Goal: Information Seeking & Learning: Check status

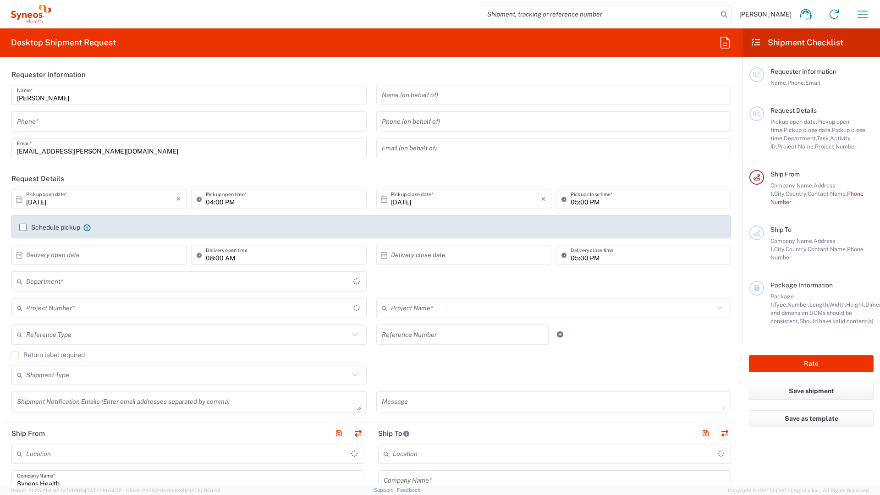
type input "Île-de-France"
type input "8350"
type input "[GEOGRAPHIC_DATA]"
type input "Syneos Health France SARL"
click at [864, 11] on icon "button" at bounding box center [863, 14] width 11 height 7
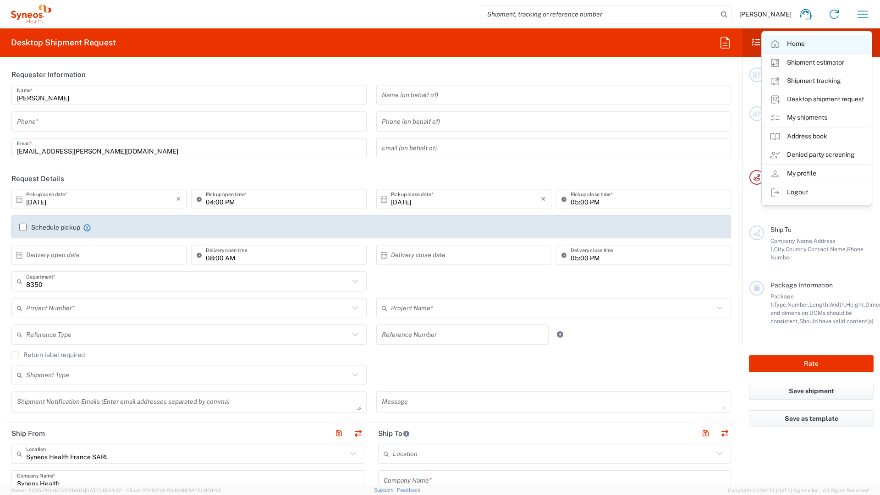
click at [827, 47] on link "Home" at bounding box center [816, 44] width 109 height 18
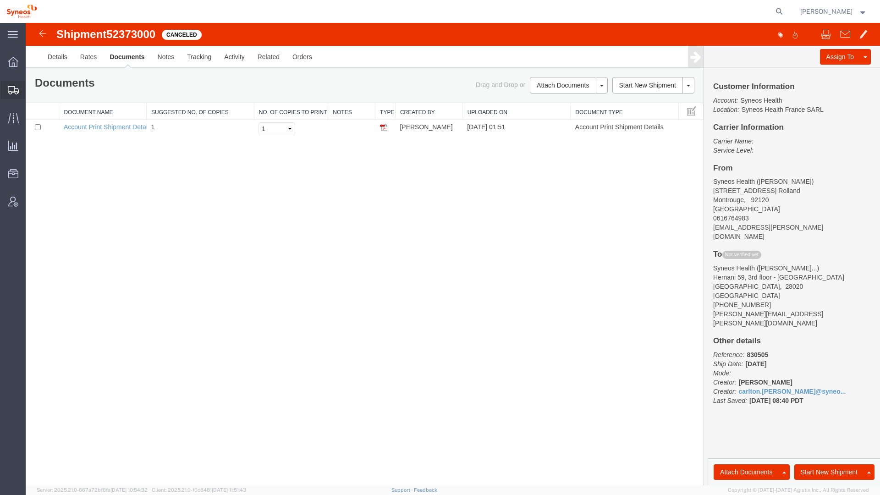
click at [17, 91] on icon at bounding box center [13, 90] width 11 height 8
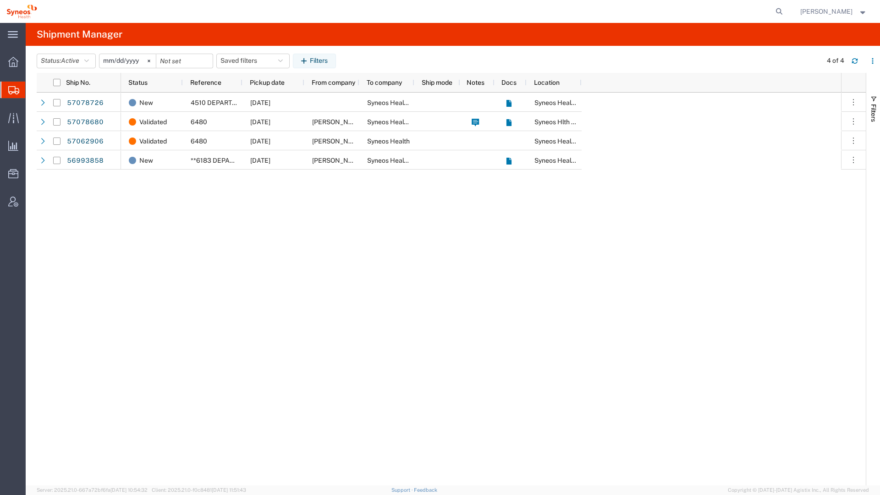
click at [111, 61] on input "[DATE]" at bounding box center [127, 61] width 56 height 14
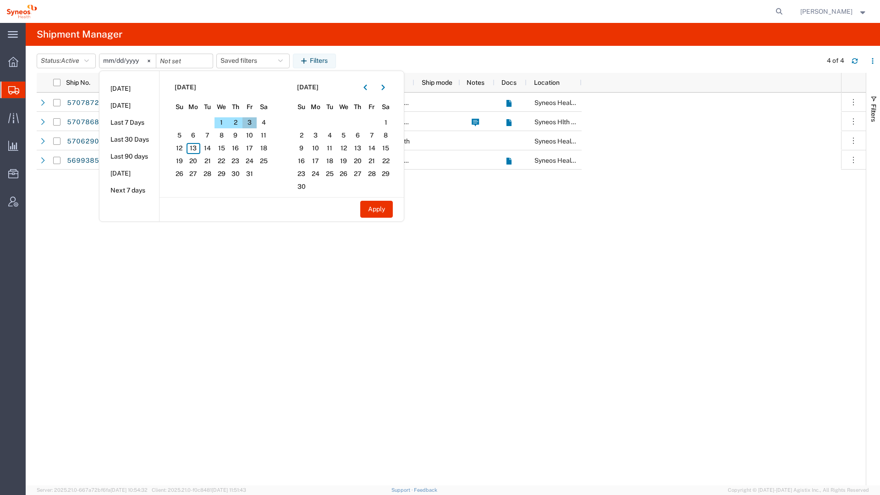
click at [256, 124] on span "3" at bounding box center [249, 122] width 14 height 11
click at [378, 208] on button "Apply" at bounding box center [376, 209] width 33 height 17
type input "[DATE]"
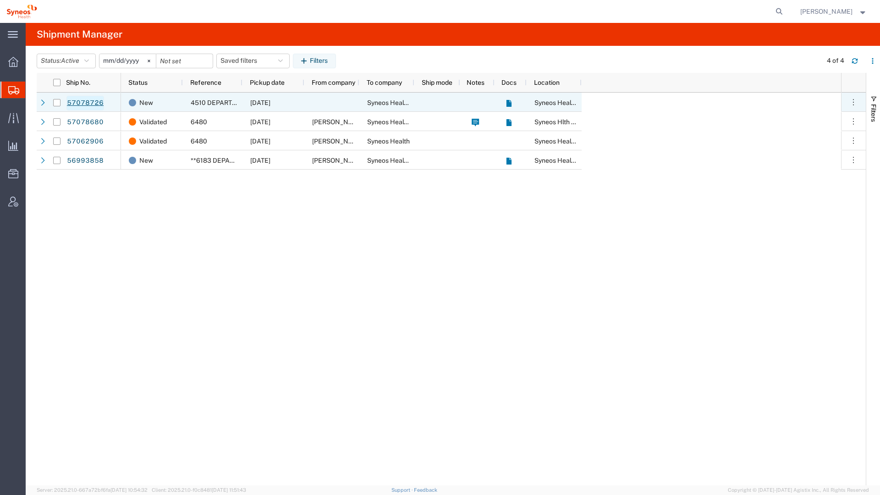
click at [72, 104] on link "57078726" at bounding box center [85, 103] width 38 height 15
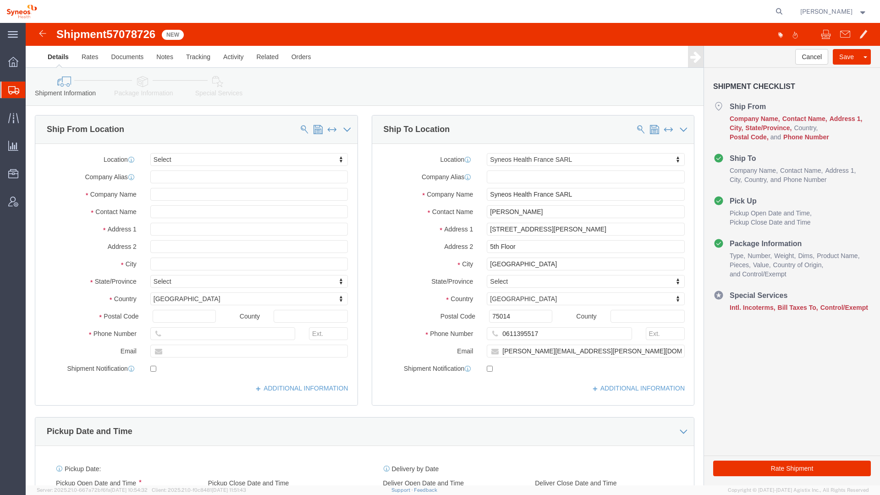
select select
select select "61557"
click img
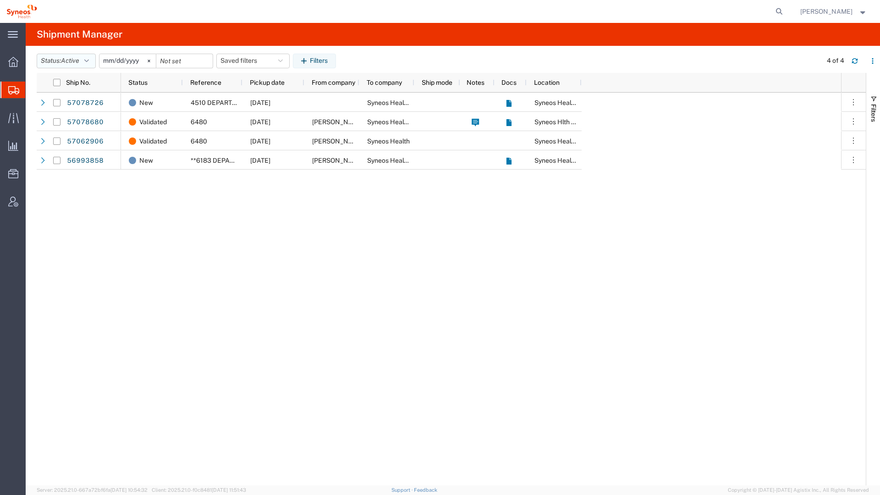
click at [88, 63] on icon "button" at bounding box center [86, 61] width 5 height 6
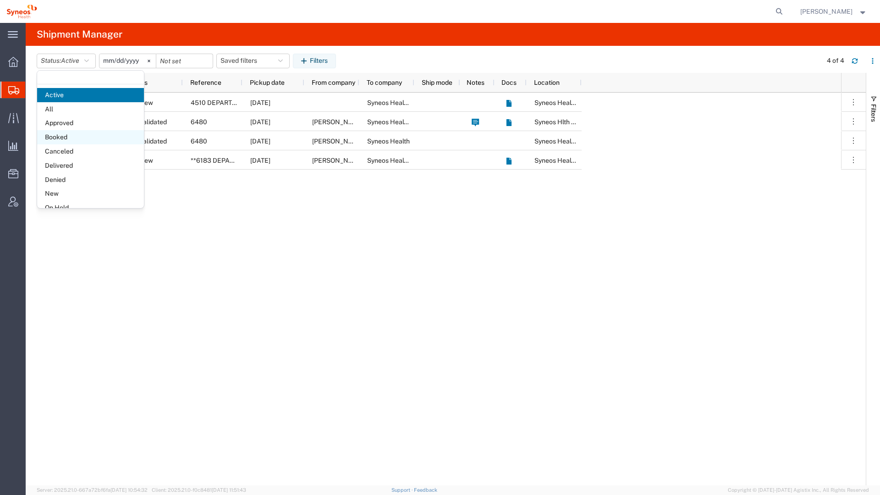
click at [68, 140] on span "Booked" at bounding box center [90, 137] width 107 height 14
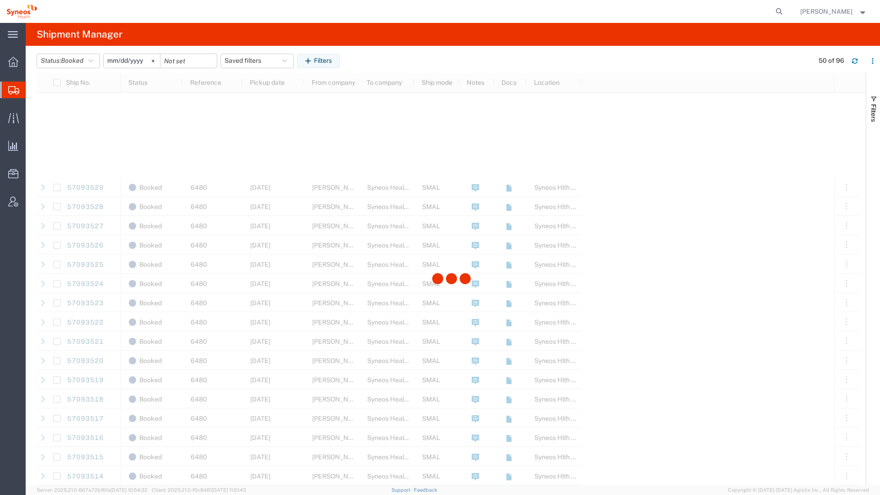
scroll to position [770, 0]
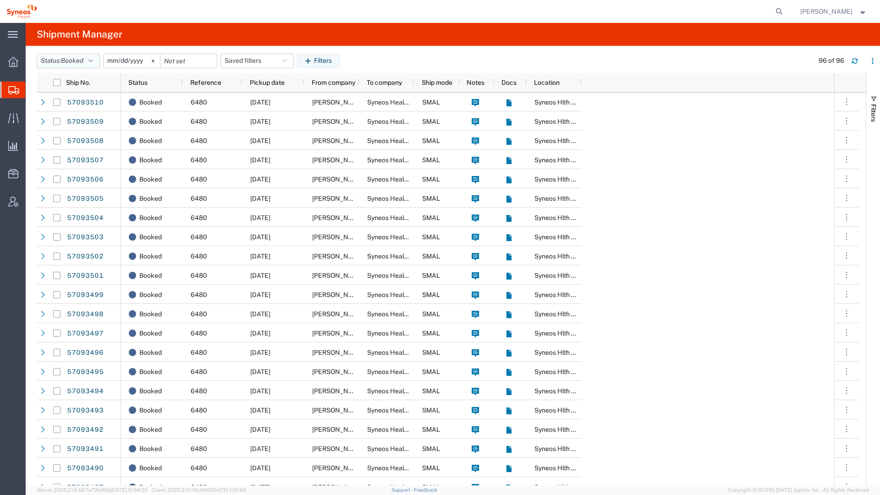
click at [93, 61] on icon "button" at bounding box center [90, 61] width 5 height 6
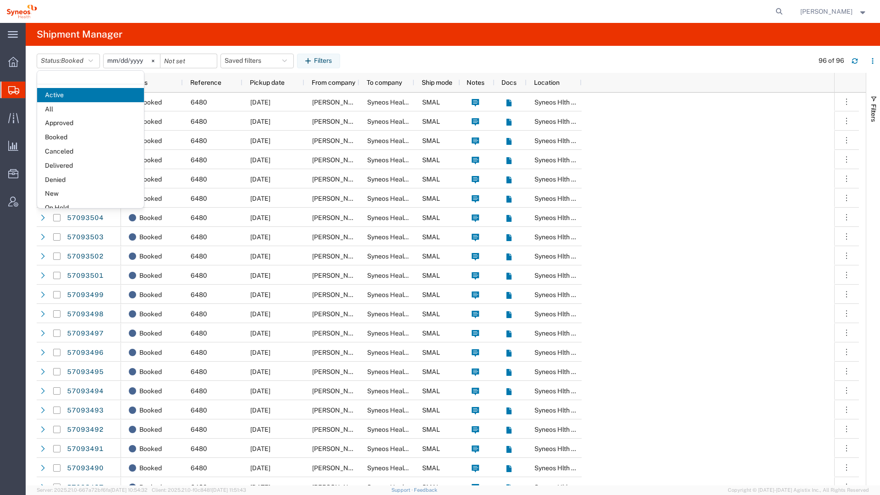
click at [71, 164] on span "Delivered" at bounding box center [90, 166] width 107 height 14
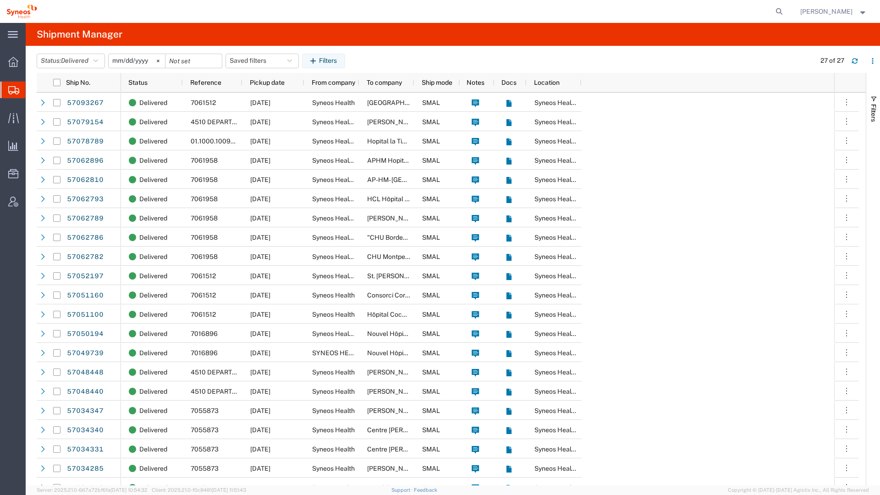
click at [119, 61] on input "[DATE]" at bounding box center [137, 61] width 56 height 14
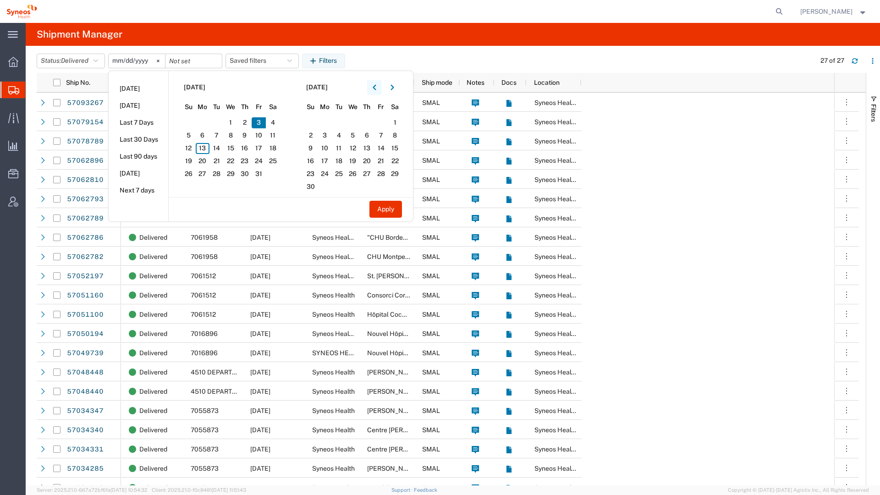
click at [375, 89] on icon "button" at bounding box center [375, 87] width 4 height 6
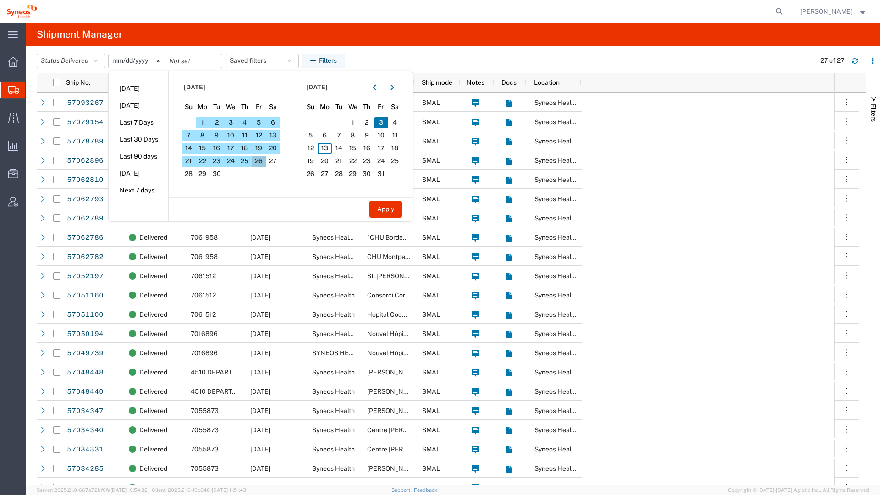
click at [264, 159] on span "26" at bounding box center [259, 161] width 14 height 11
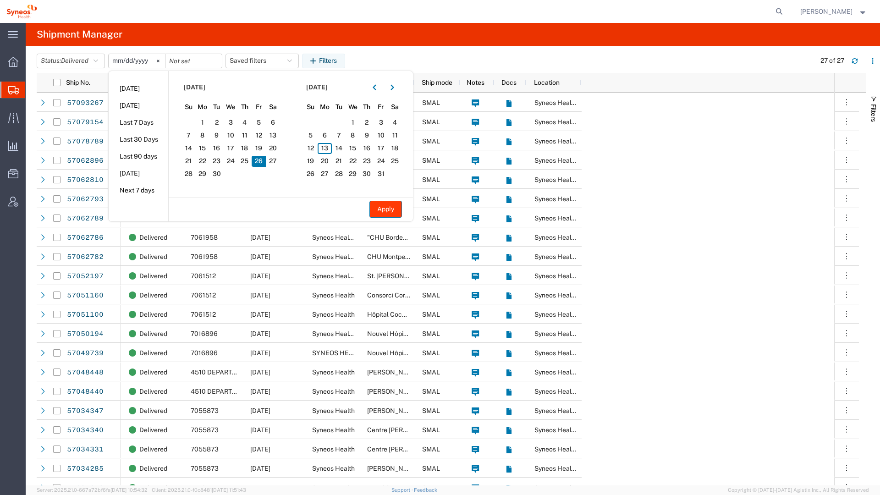
click at [395, 212] on button "Apply" at bounding box center [385, 209] width 33 height 17
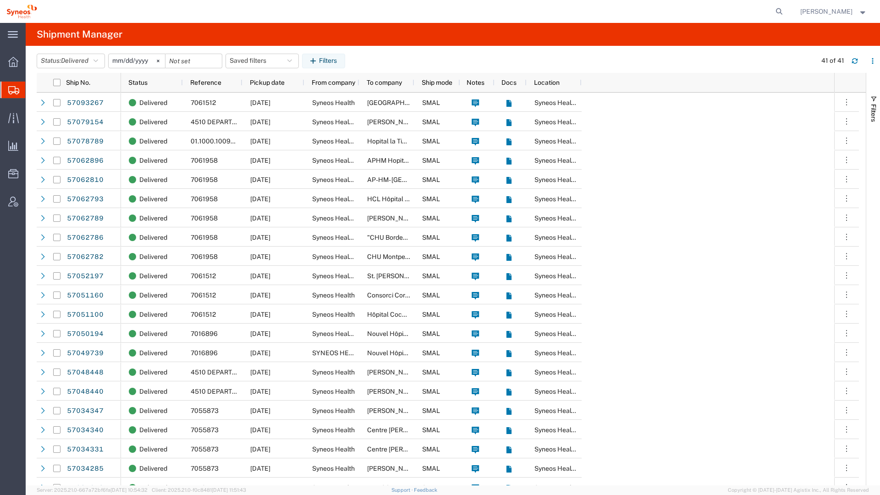
click at [121, 63] on input "[DATE]" at bounding box center [137, 61] width 56 height 14
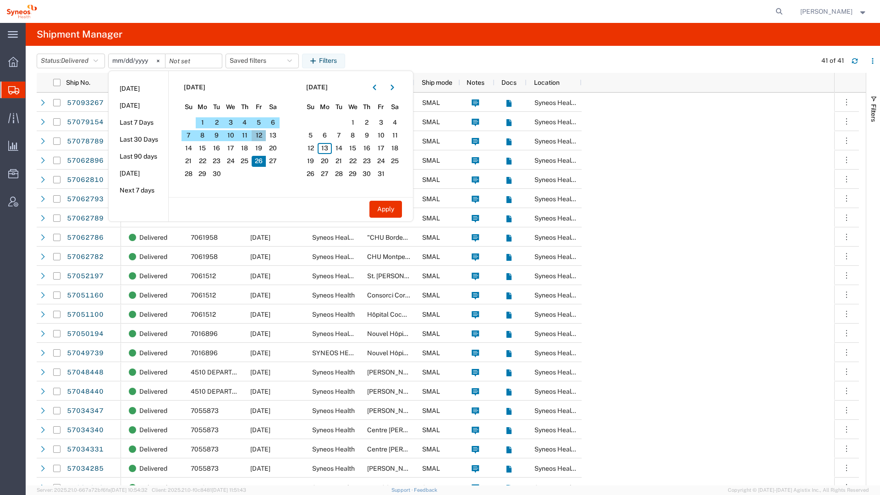
click at [261, 134] on span "12" at bounding box center [259, 135] width 14 height 11
click at [387, 210] on button "Apply" at bounding box center [385, 209] width 33 height 17
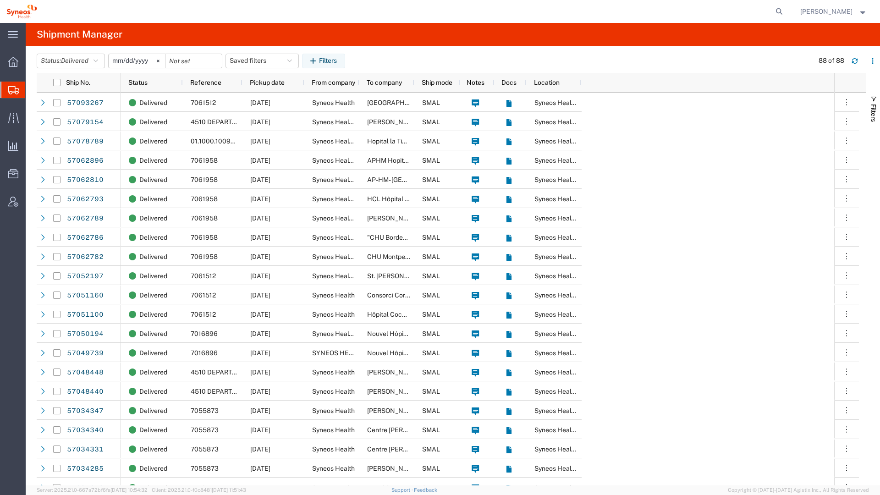
click at [114, 63] on input "[DATE]" at bounding box center [137, 61] width 56 height 14
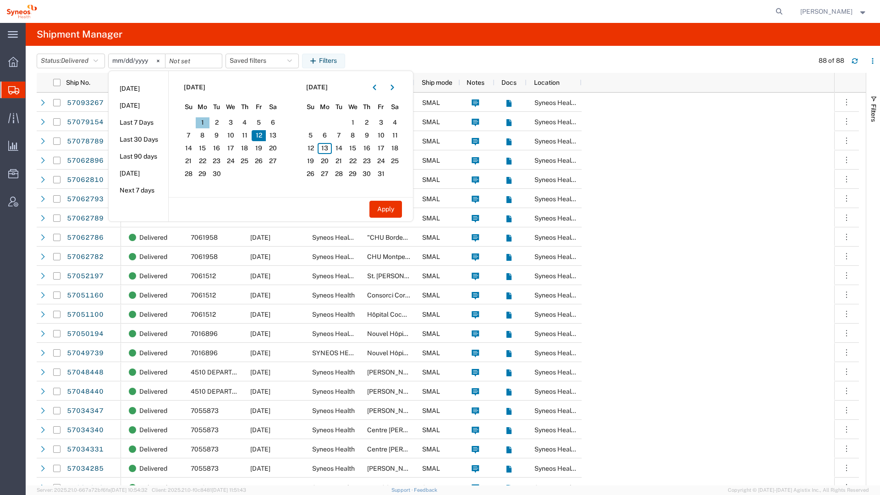
click at [208, 120] on span "1" at bounding box center [203, 122] width 14 height 11
click at [385, 201] on button "Apply" at bounding box center [385, 209] width 33 height 17
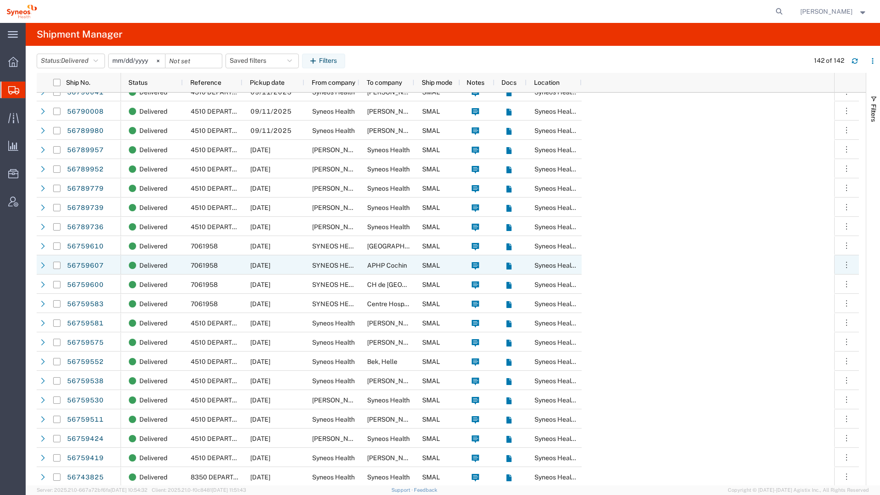
scroll to position [1611, 0]
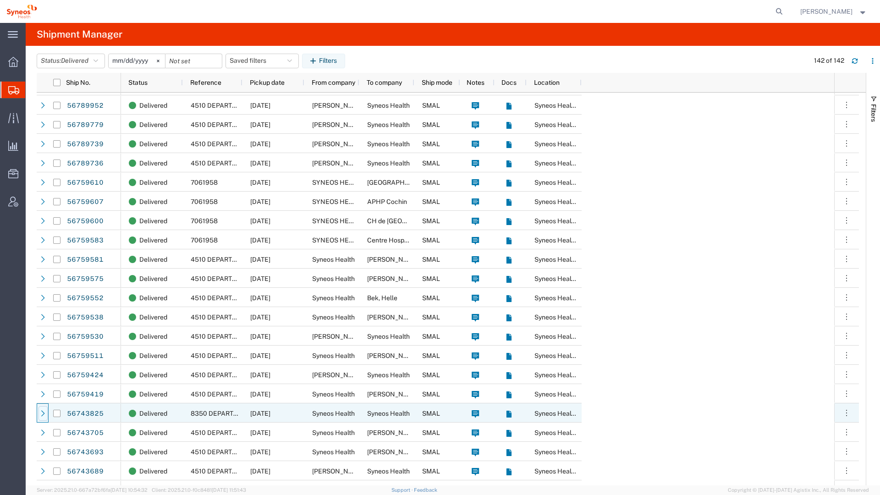
click at [45, 414] on icon at bounding box center [43, 413] width 6 height 6
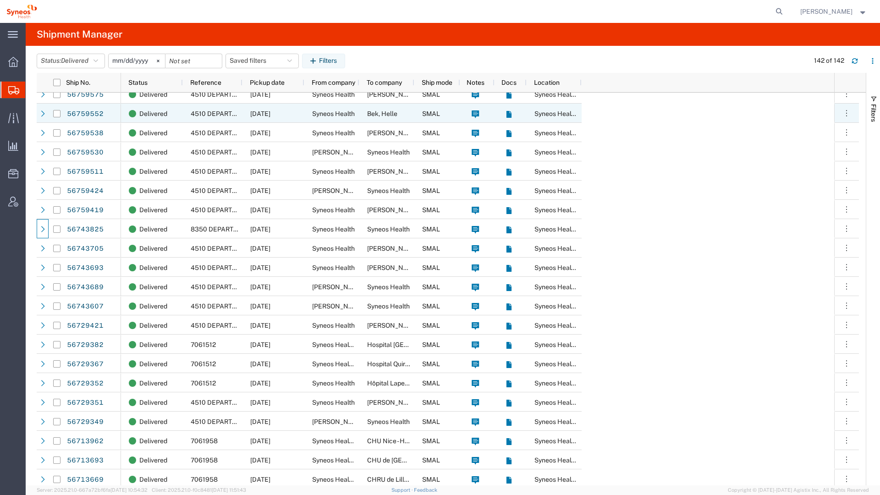
scroll to position [1852, 0]
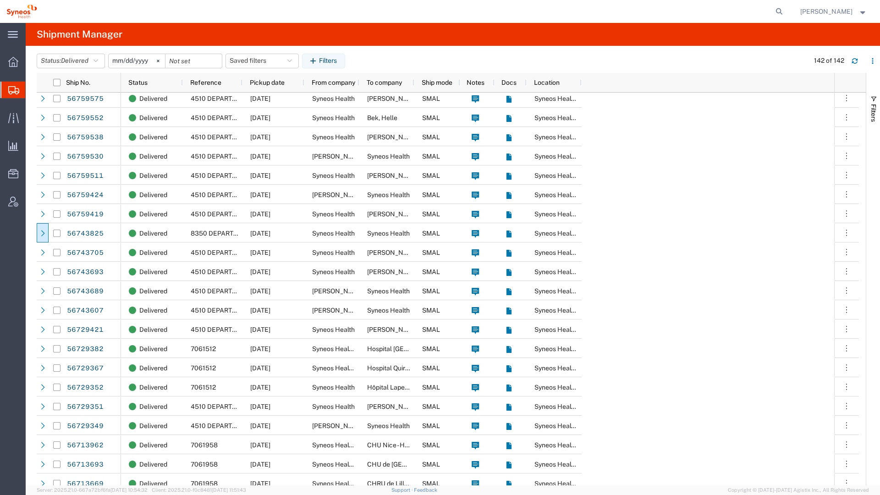
click at [131, 64] on input "[DATE]" at bounding box center [137, 61] width 56 height 14
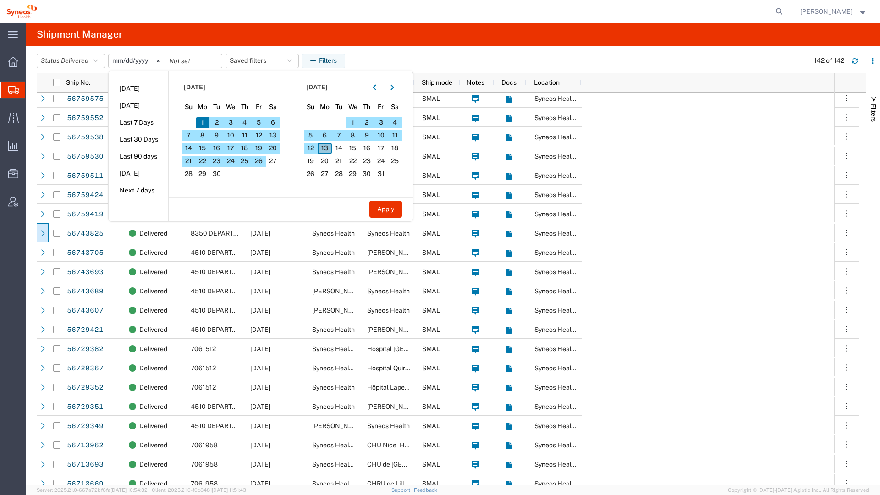
click at [331, 147] on span "13" at bounding box center [325, 148] width 14 height 11
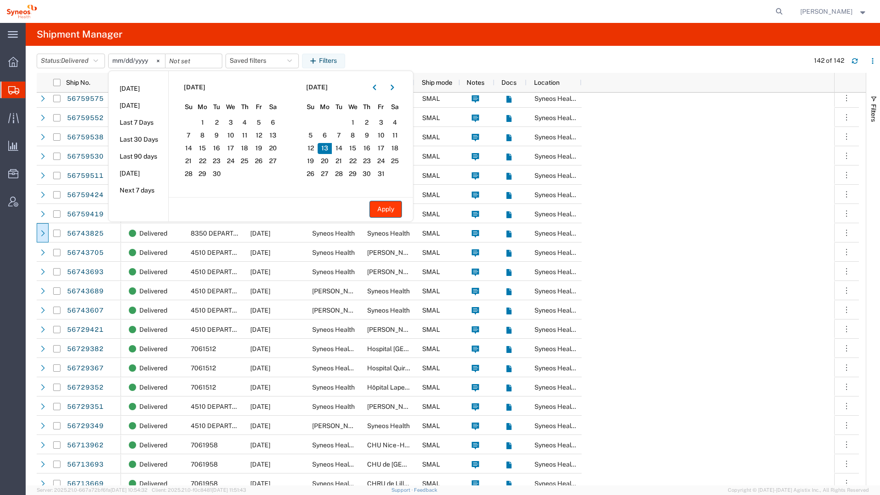
click at [401, 212] on button "Apply" at bounding box center [385, 209] width 33 height 17
type input "[DATE]"
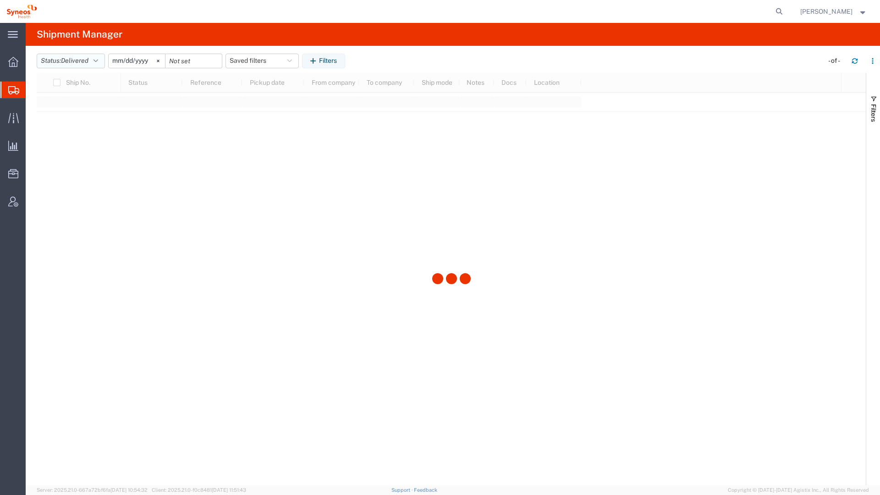
click at [93, 62] on button "Status: Delivered" at bounding box center [71, 61] width 68 height 15
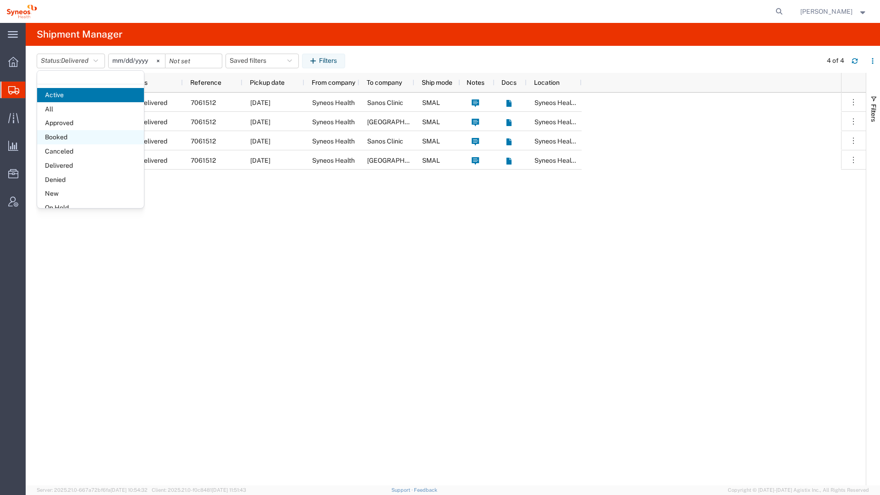
click at [85, 133] on span "Booked" at bounding box center [90, 137] width 107 height 14
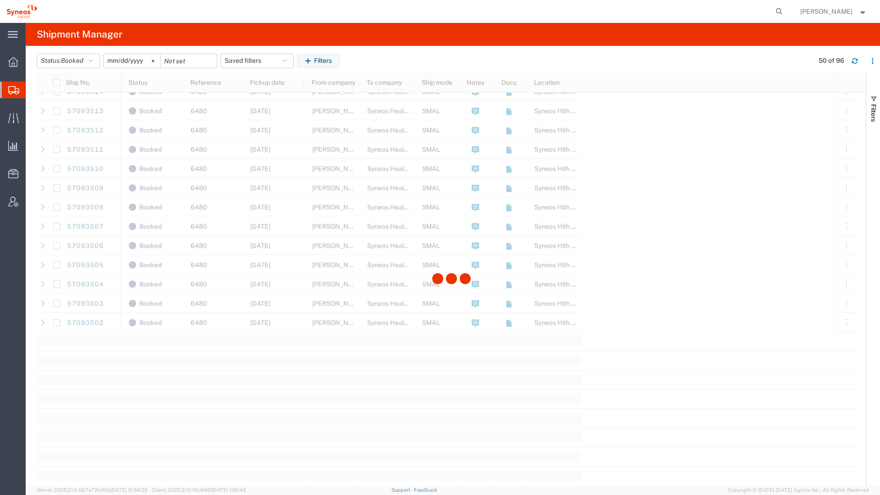
scroll to position [886, 0]
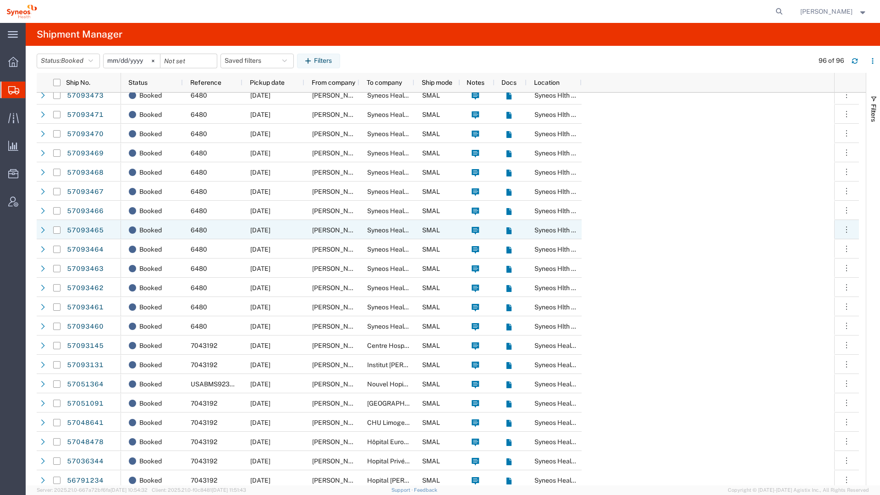
scroll to position [1455, 0]
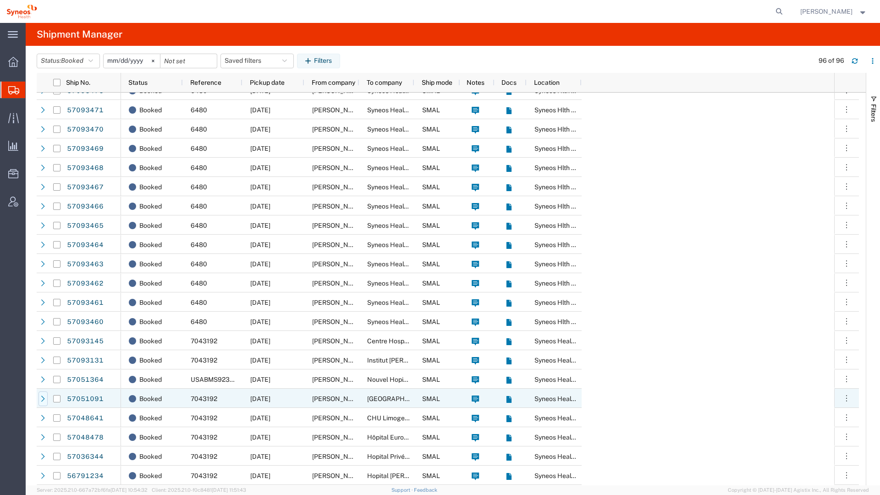
click at [40, 399] on icon at bounding box center [43, 399] width 6 height 6
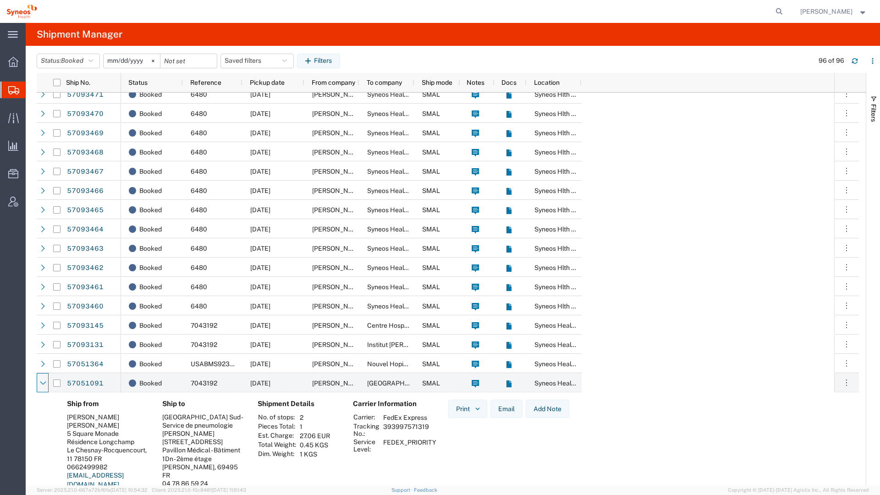
scroll to position [1473, 0]
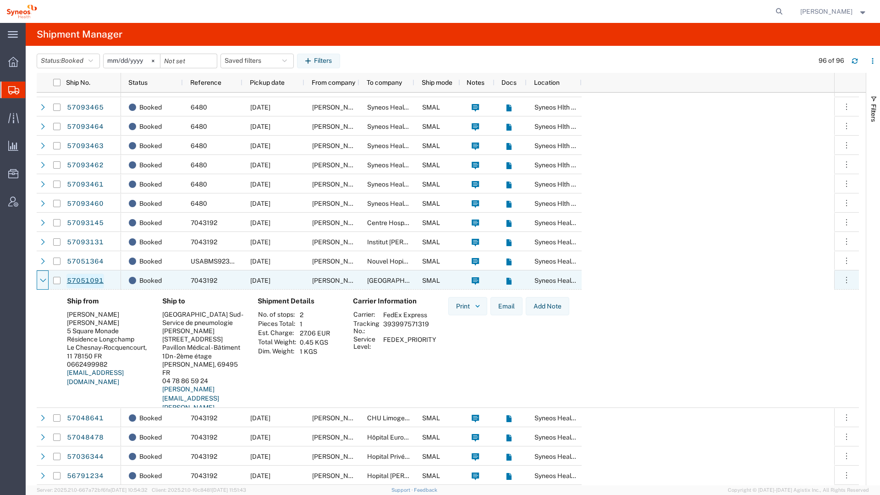
click at [81, 281] on link "57051091" at bounding box center [85, 281] width 38 height 15
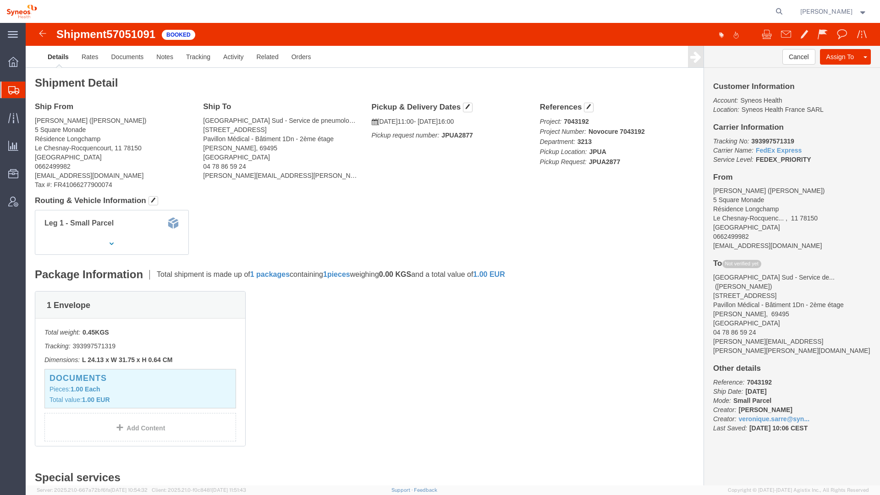
click div "Ship From [PERSON_NAME] ([PERSON_NAME]) 5 Square Monade Résidence Longchamp [GE…"
drag, startPoint x: 10, startPoint y: 116, endPoint x: 117, endPoint y: 126, distance: 107.7
click address "[PERSON_NAME] ([PERSON_NAME]) 5 Square Monade Résidence Longchamp [GEOGRAPHIC_D…"
copy address "Résidence Longchamp Le Chesnay-[GEOGRAPHIC_DATA], 11 78150"
